Goal: Find specific page/section: Find specific page/section

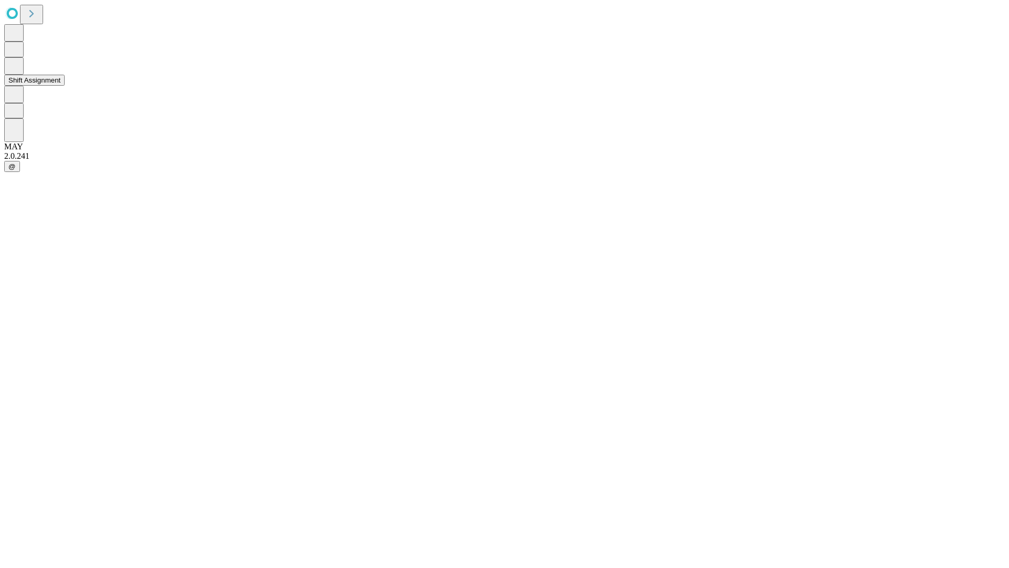
click at [65, 86] on button "Shift Assignment" at bounding box center [34, 80] width 60 height 11
